Goal: Transaction & Acquisition: Purchase product/service

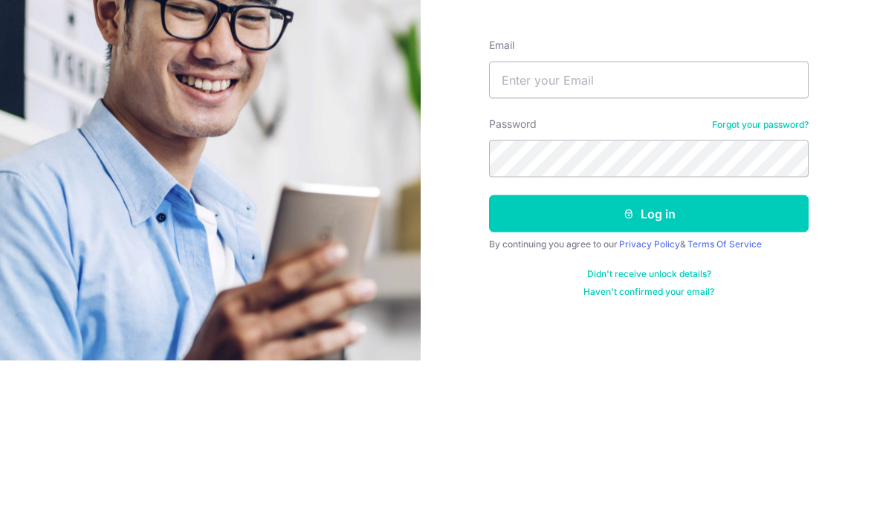
scroll to position [157, 0]
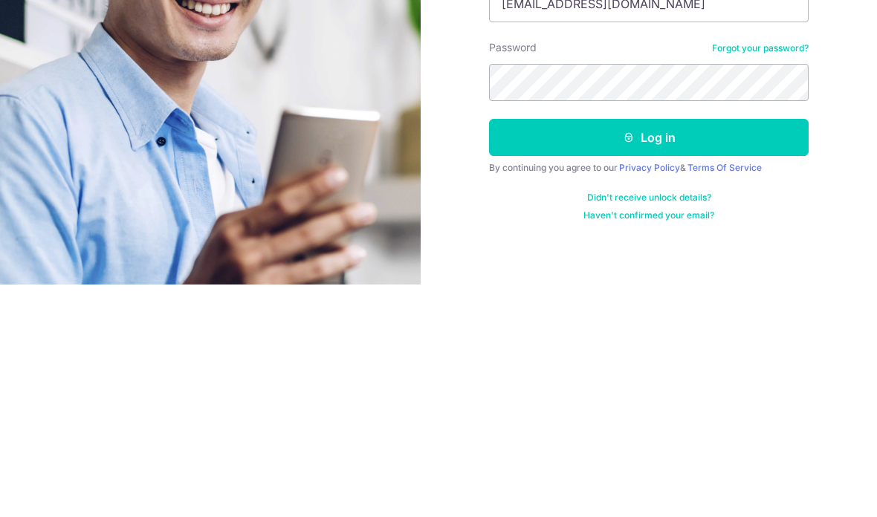
type input "Chiamyyi@gmail.com"
click at [698, 352] on button "Log in" at bounding box center [649, 370] width 320 height 37
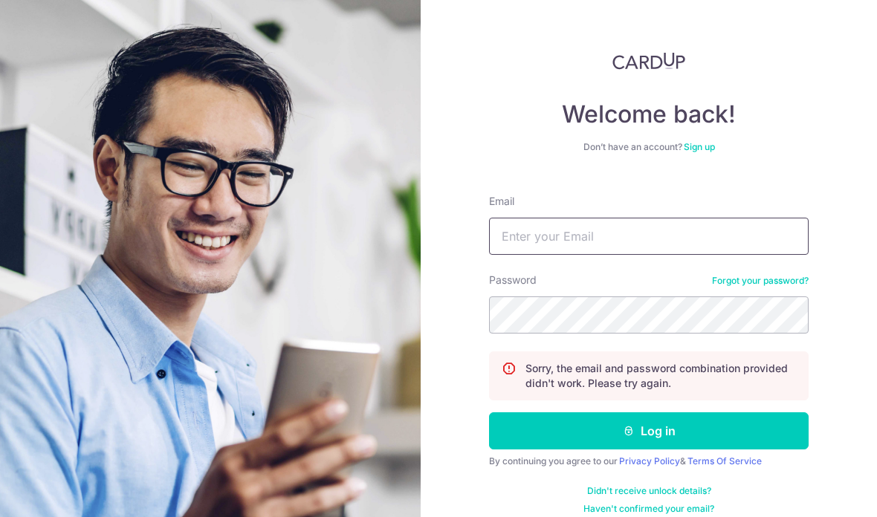
click at [703, 236] on input "Email" at bounding box center [649, 236] width 320 height 37
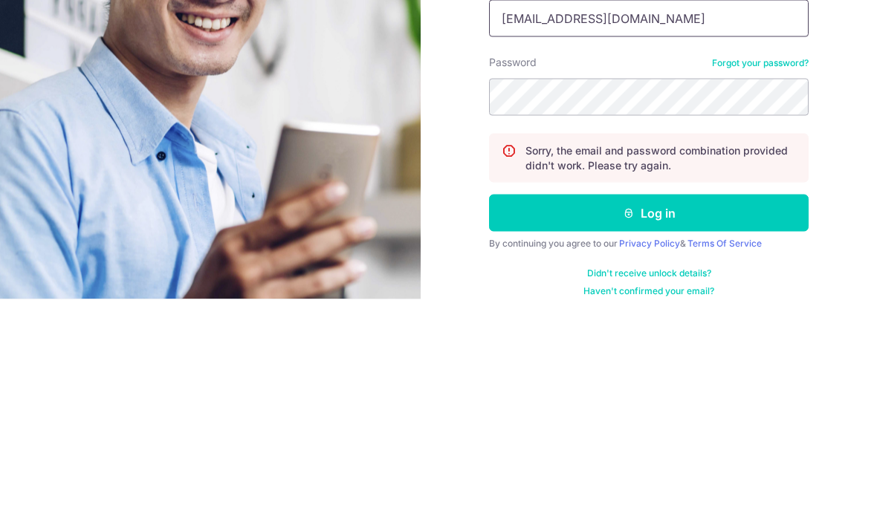
type input "[EMAIL_ADDRESS][DOMAIN_NAME]"
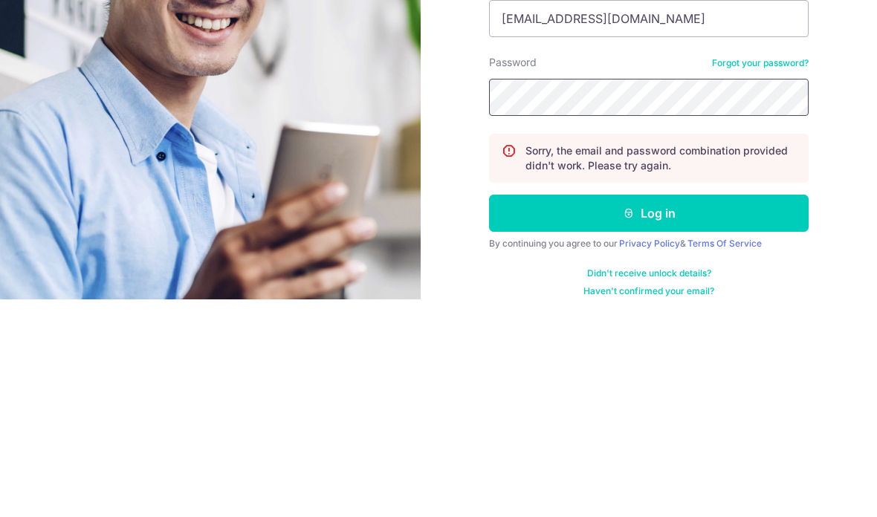
click at [649, 413] on button "Log in" at bounding box center [649, 431] width 320 height 37
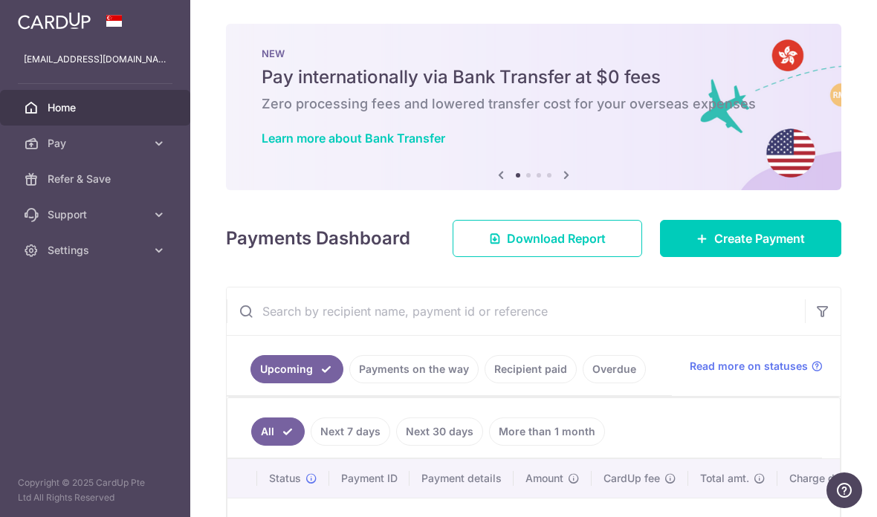
click at [773, 248] on span "Create Payment" at bounding box center [760, 239] width 91 height 18
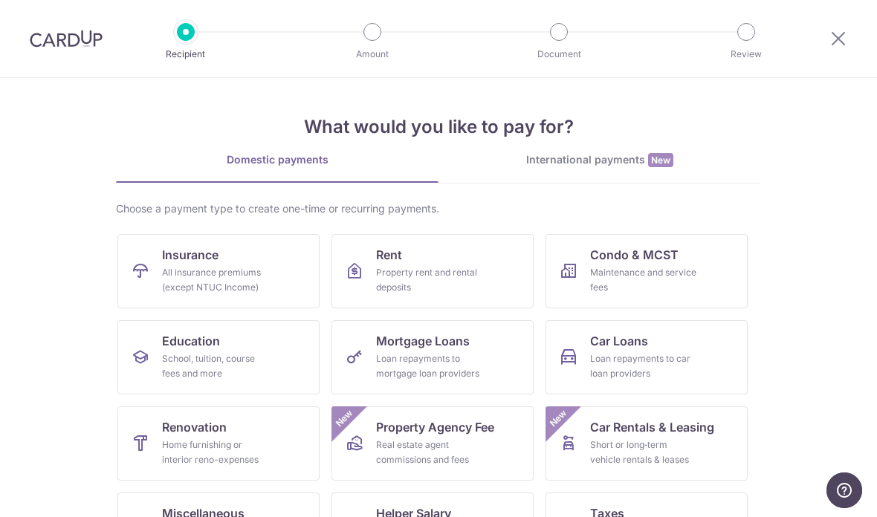
click at [270, 262] on link "Insurance All insurance premiums (except NTUC Income)" at bounding box center [218, 271] width 202 height 74
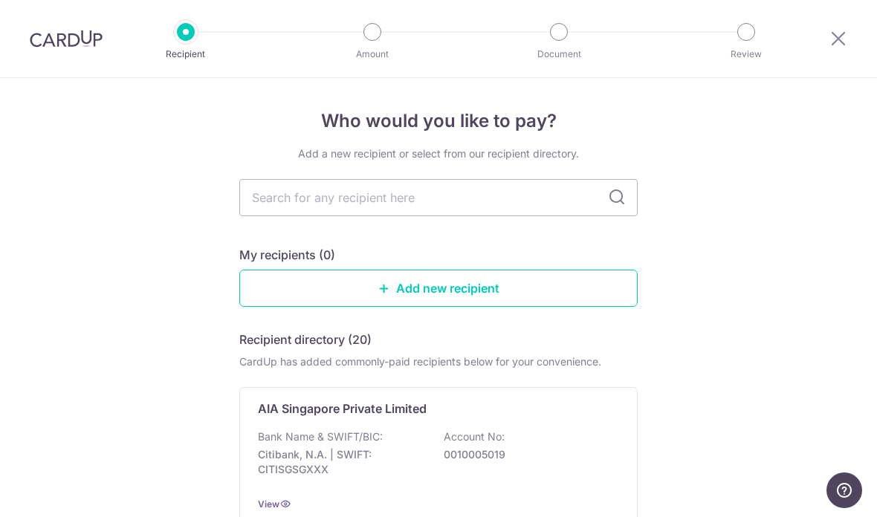
click at [542, 187] on input "text" at bounding box center [438, 197] width 399 height 37
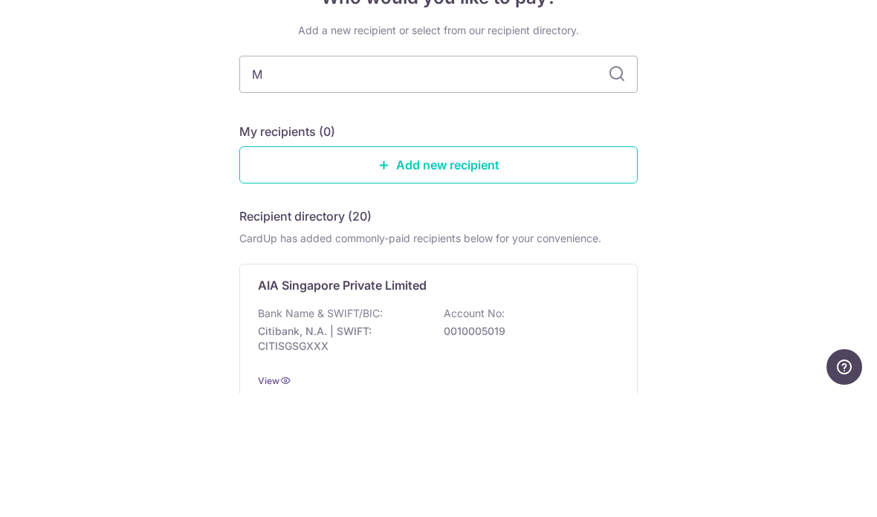
type input "My"
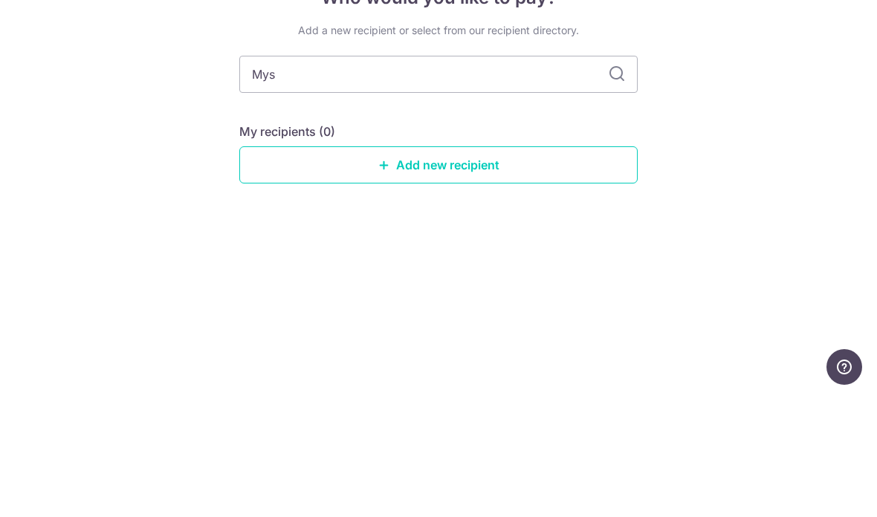
type input "Mysi"
type input "Mysinglife"
click at [761, 89] on div "Who would you like to pay? Add a new recipient or select from our recipient dir…" at bounding box center [438, 297] width 877 height 439
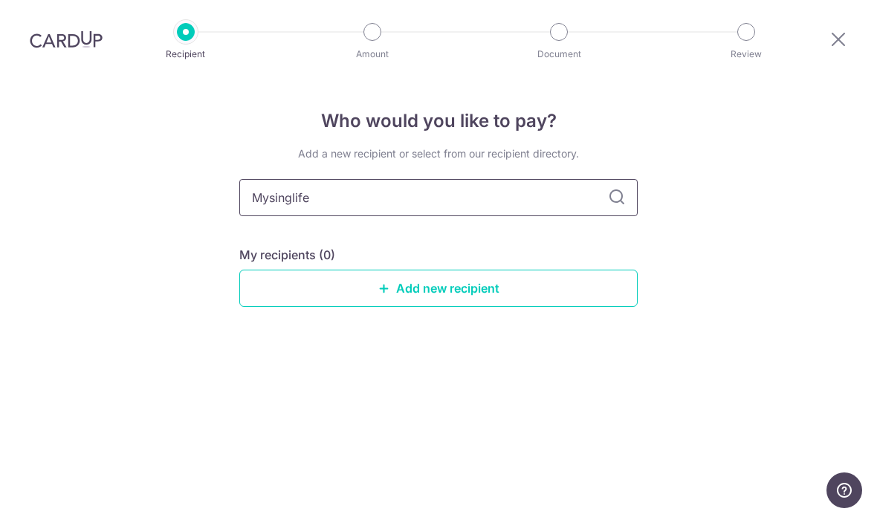
click at [554, 179] on input "Mysinglife" at bounding box center [438, 197] width 399 height 37
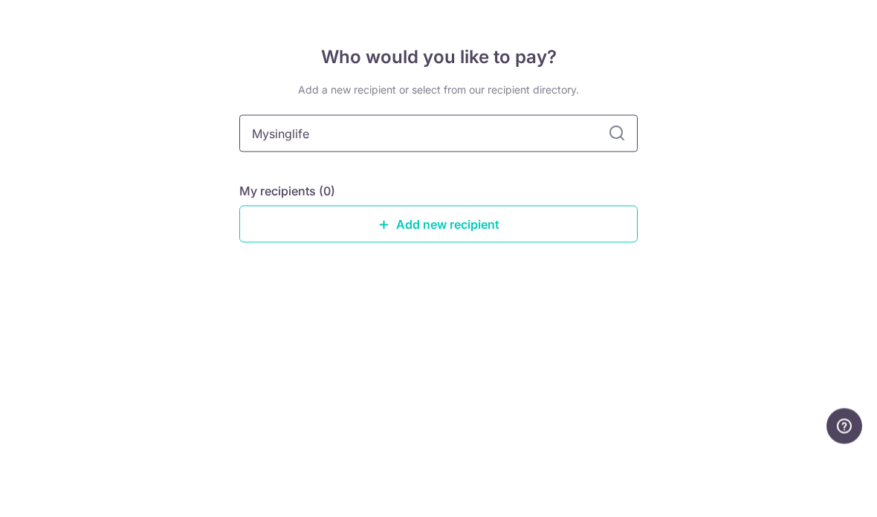
click at [255, 179] on input "Mysinglife" at bounding box center [438, 197] width 399 height 37
type input "Singlife"
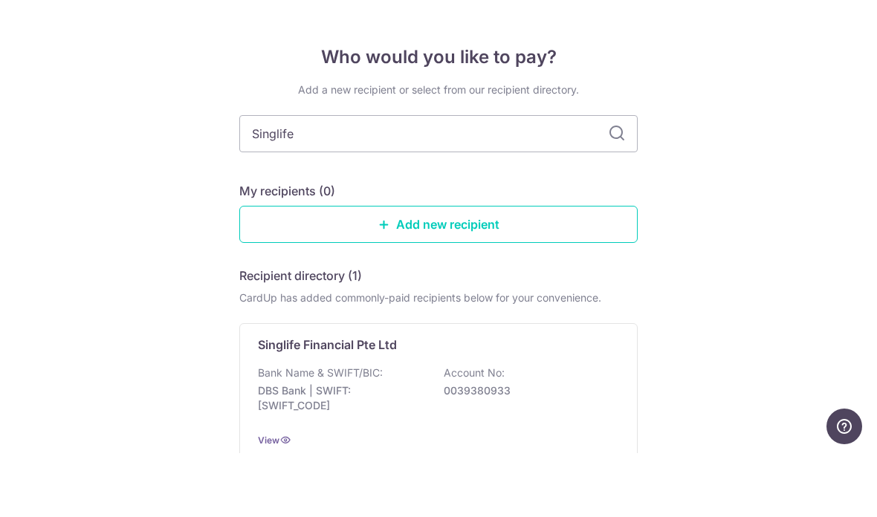
click at [515, 179] on input "Singlife" at bounding box center [438, 197] width 399 height 37
click at [601, 179] on input "Singlife" at bounding box center [438, 197] width 399 height 37
click at [615, 179] on input "Singlife" at bounding box center [438, 197] width 399 height 37
click at [764, 78] on div "Who would you like to pay? Add a new recipient or select from our recipient dir…" at bounding box center [438, 366] width 877 height 576
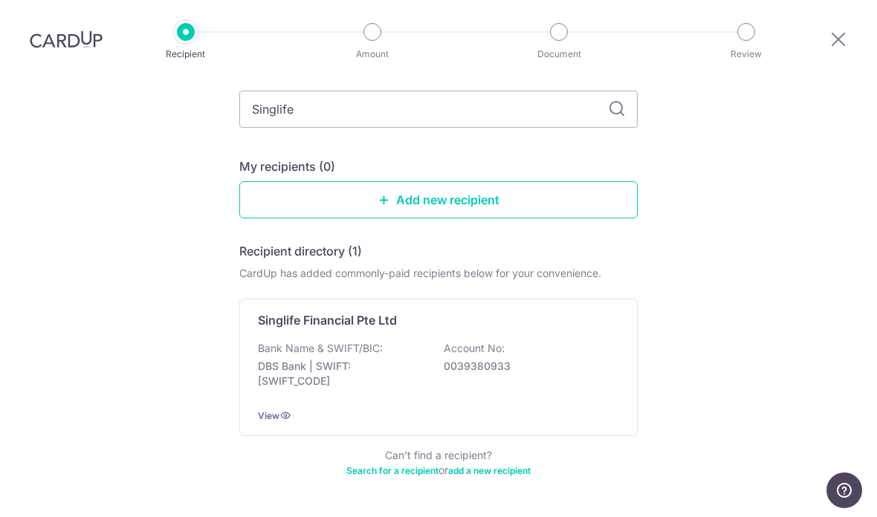
scroll to position [73, 0]
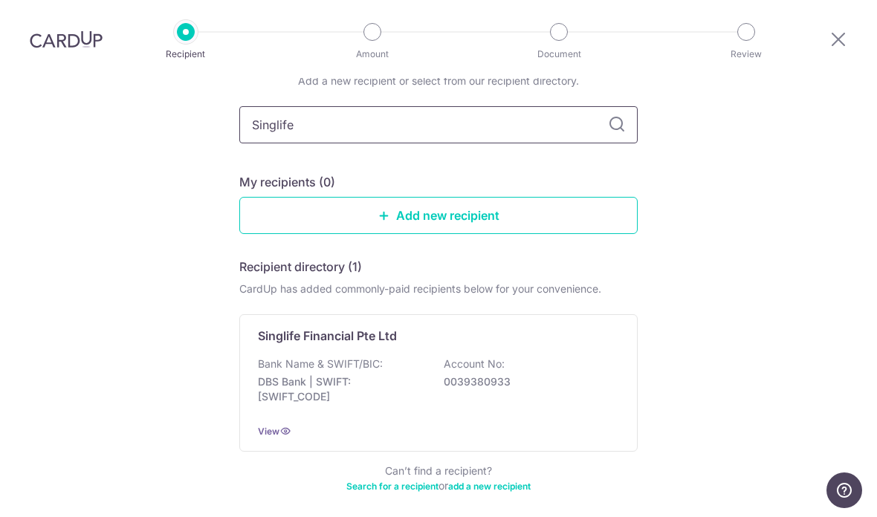
click at [431, 106] on input "Singlife" at bounding box center [438, 124] width 399 height 37
type input "Singapore life"
click at [772, 80] on div "Who would you like to pay? Add a new recipient or select from our recipient dir…" at bounding box center [438, 293] width 877 height 576
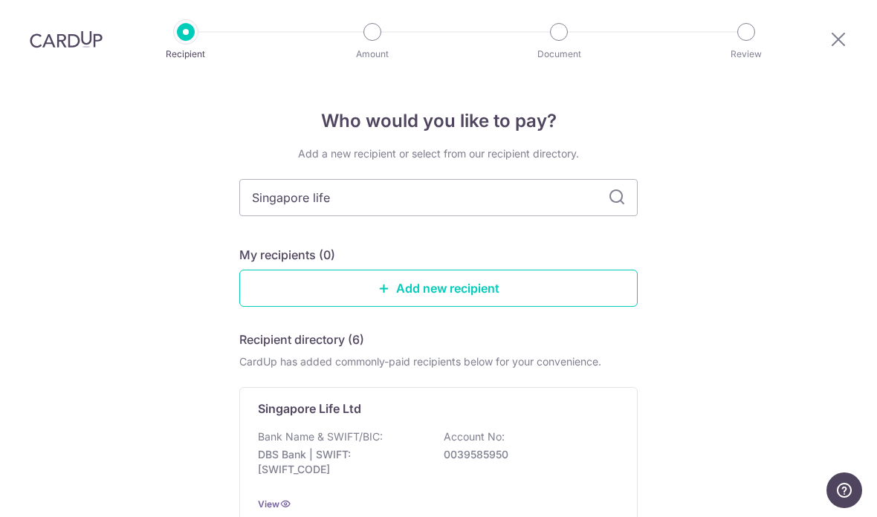
scroll to position [0, 0]
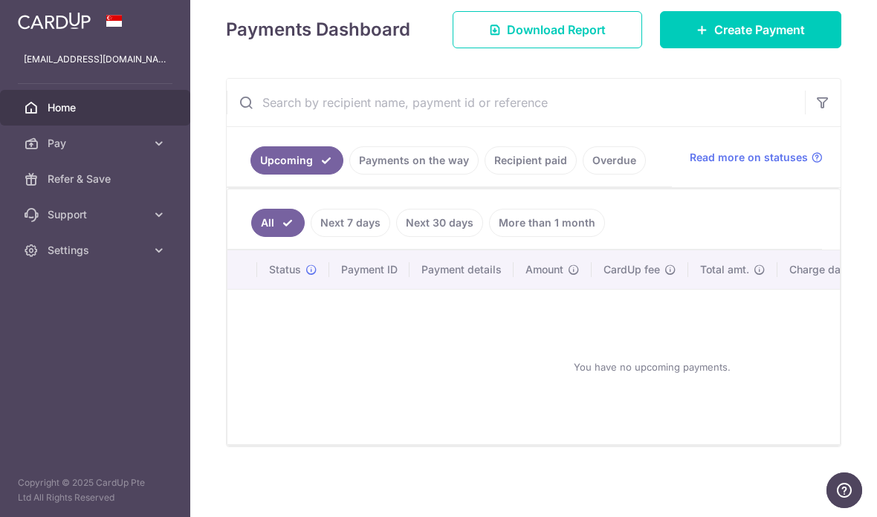
scroll to position [192, 0]
click at [489, 237] on link "More than 1 month" at bounding box center [547, 223] width 116 height 28
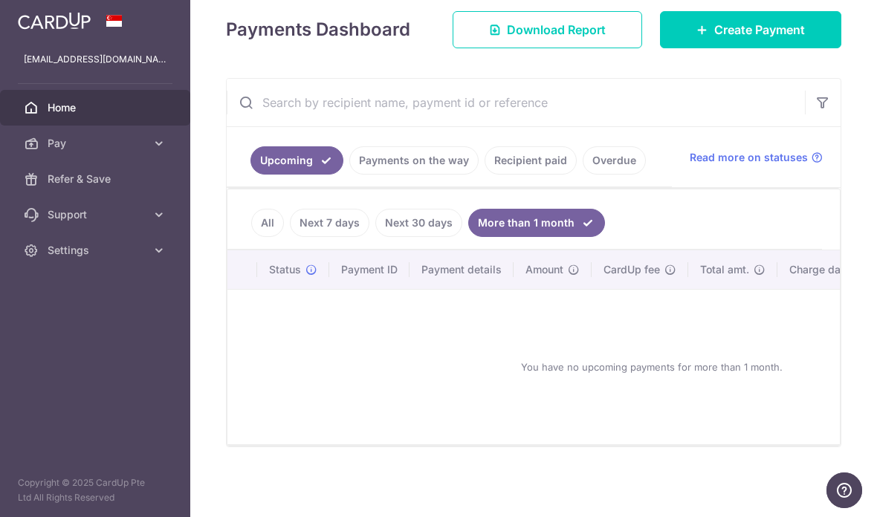
click at [251, 237] on link "All" at bounding box center [267, 223] width 33 height 28
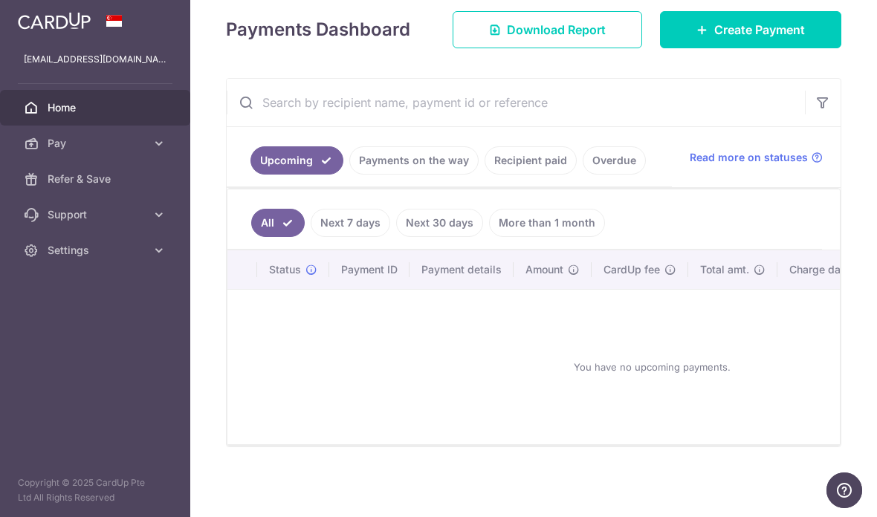
click at [485, 175] on link "Recipient paid" at bounding box center [531, 160] width 92 height 28
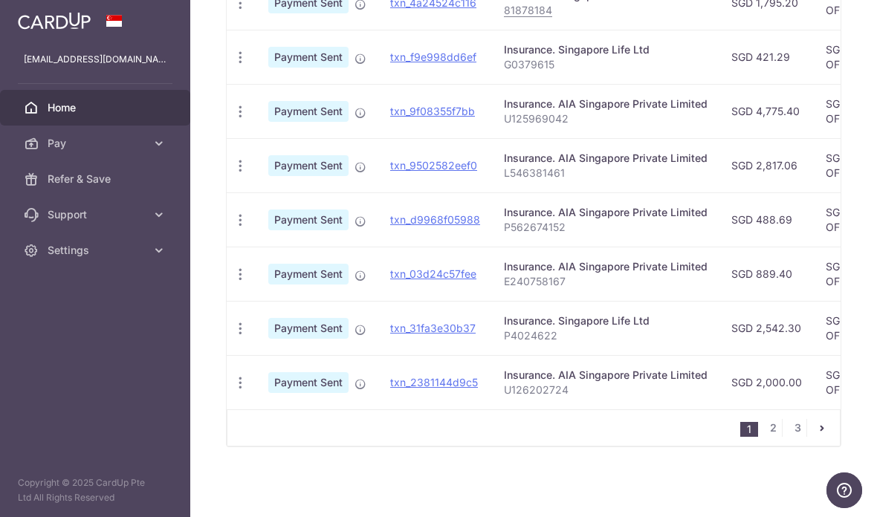
scroll to position [552, 0]
click at [504, 344] on p "P4024622" at bounding box center [606, 336] width 204 height 15
click at [390, 335] on link "txn_31fa3e30b37" at bounding box center [433, 328] width 86 height 13
click at [504, 344] on p "P4024622" at bounding box center [606, 336] width 204 height 15
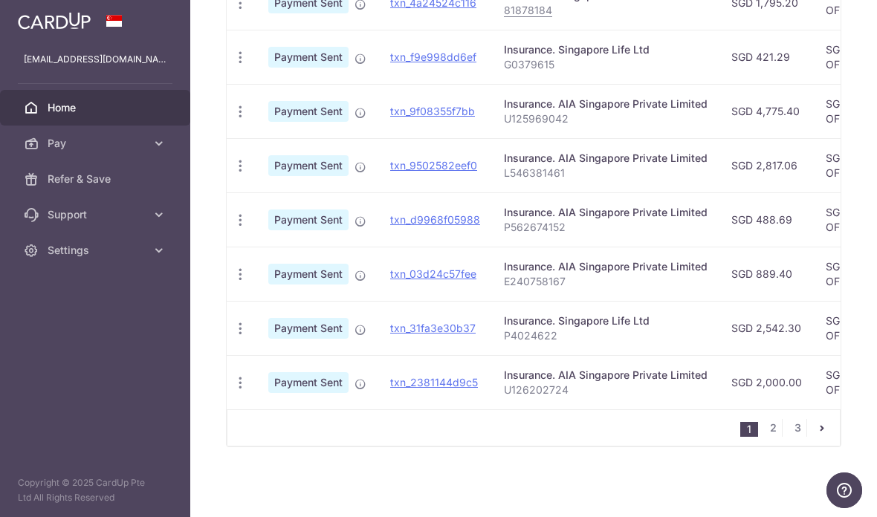
click at [504, 329] on div "Insurance. Singapore Life Ltd" at bounding box center [606, 321] width 204 height 15
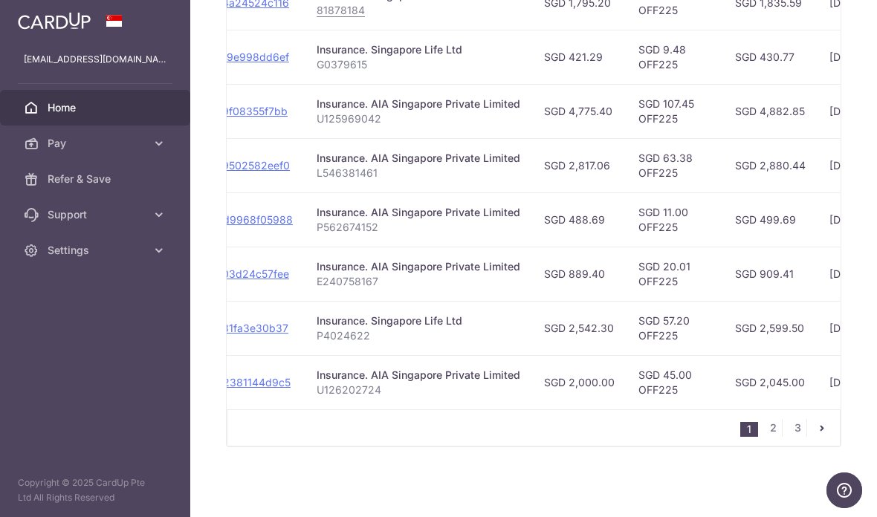
scroll to position [0, 229]
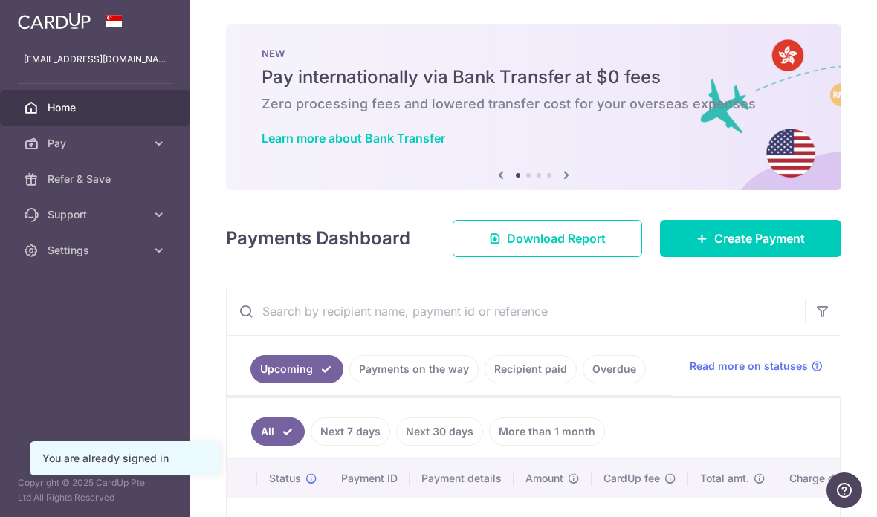
click at [757, 233] on span "Create Payment" at bounding box center [760, 239] width 91 height 18
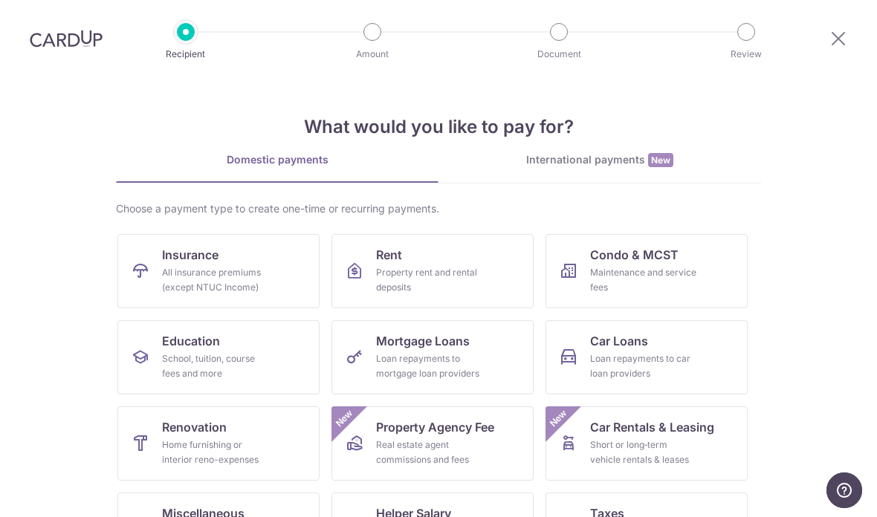
click at [257, 281] on div "All insurance premiums (except NTUC Income)" at bounding box center [215, 280] width 107 height 30
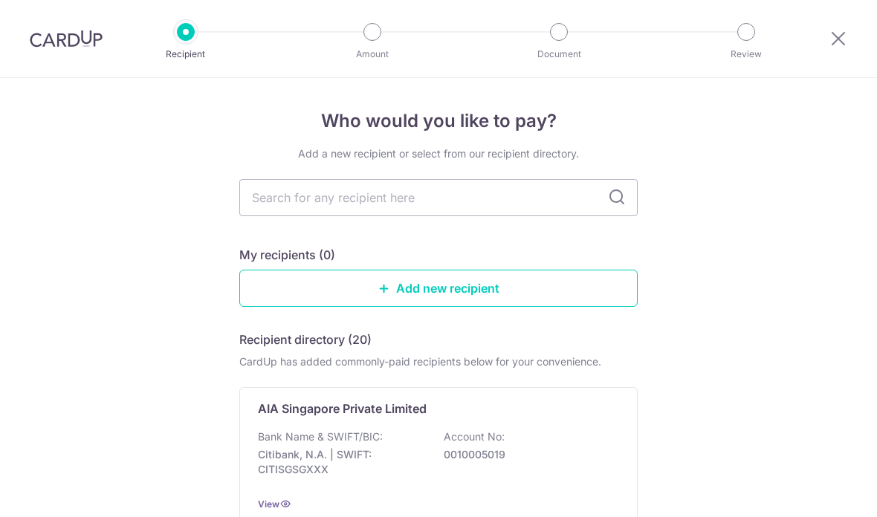
click at [488, 209] on input "text" at bounding box center [438, 197] width 399 height 37
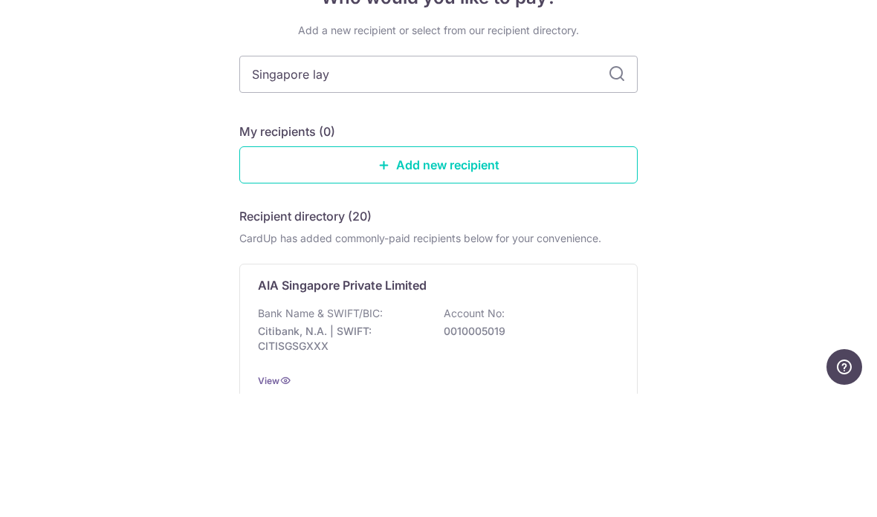
type input "Singapore lay"
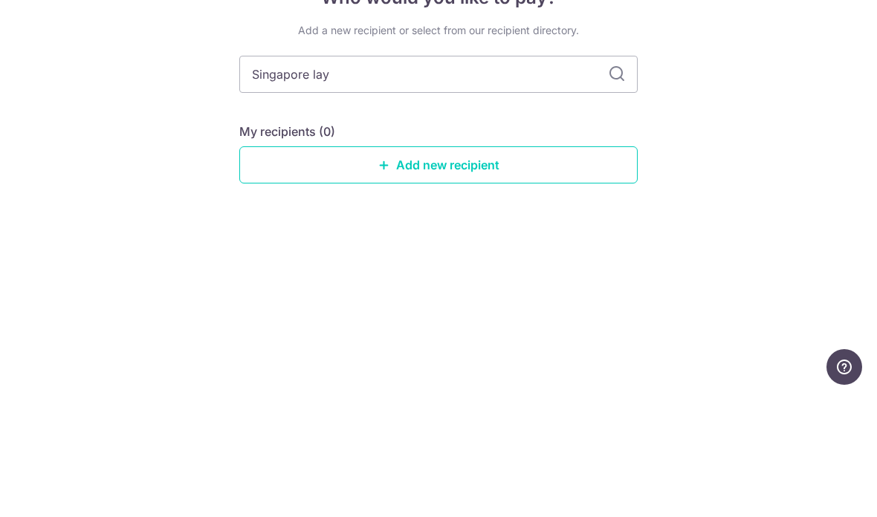
type input "Singapore layf"
type input "Singapore life"
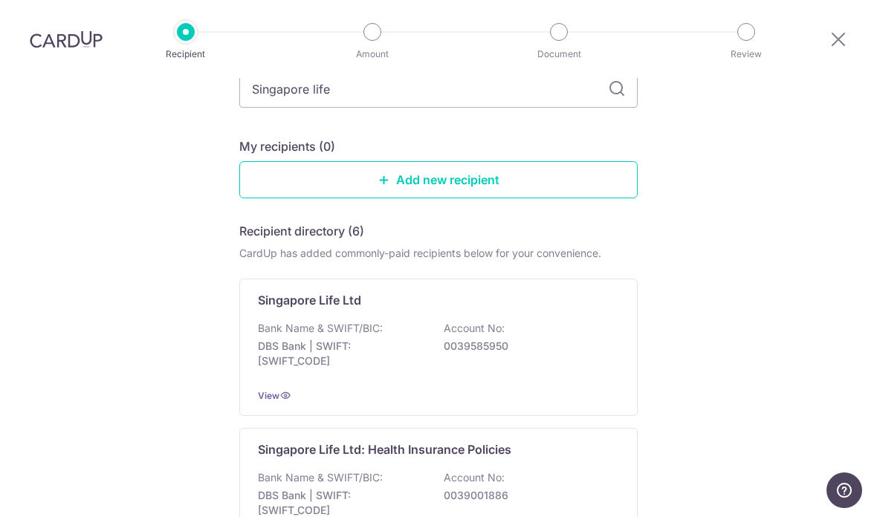
scroll to position [108, 0]
click at [497, 340] on p "0039585950" at bounding box center [527, 347] width 167 height 15
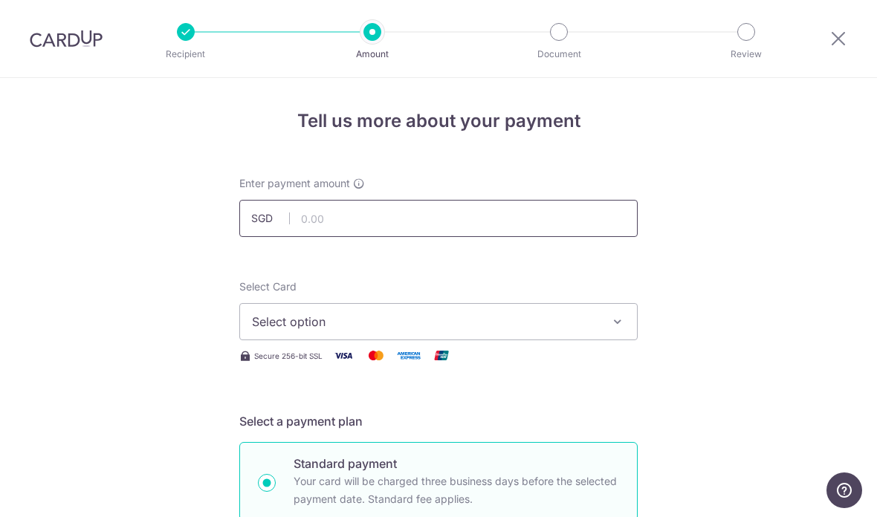
click at [465, 210] on input "text" at bounding box center [438, 218] width 399 height 37
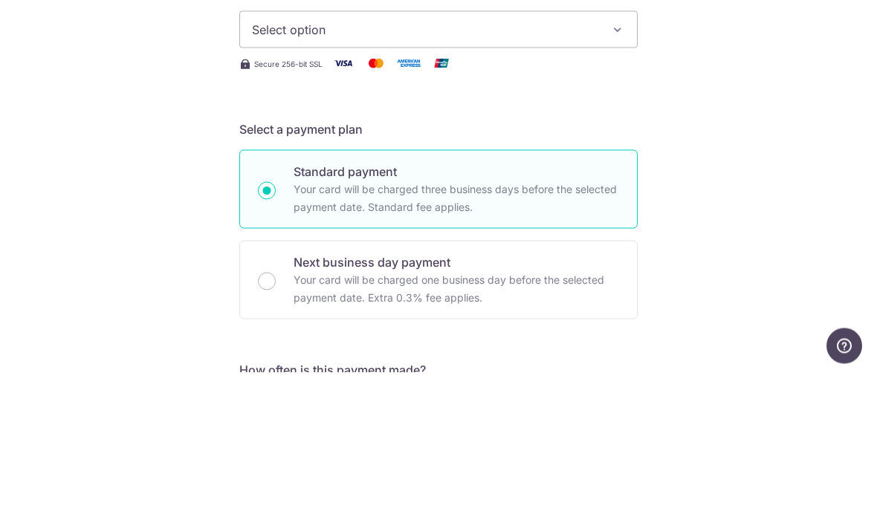
scroll to position [151, 0]
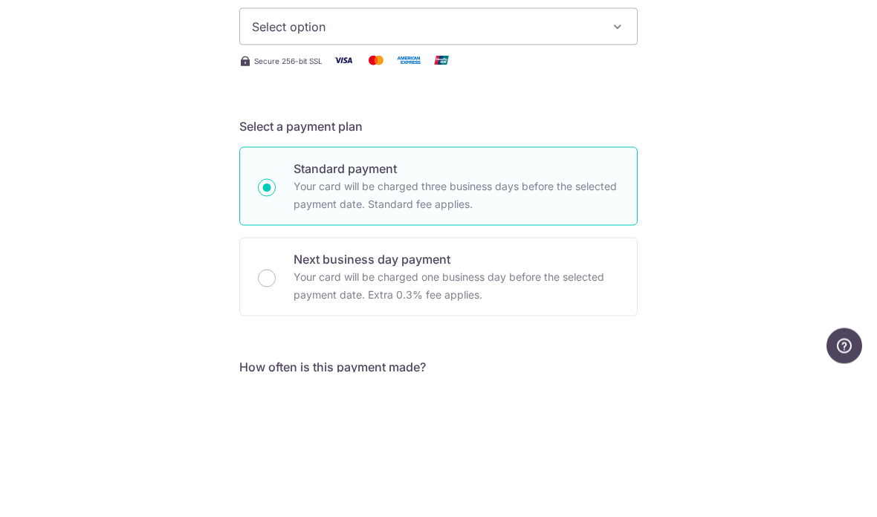
click at [616, 164] on icon "button" at bounding box center [617, 171] width 15 height 15
type input "2,542.30"
